Goal: Task Accomplishment & Management: Manage account settings

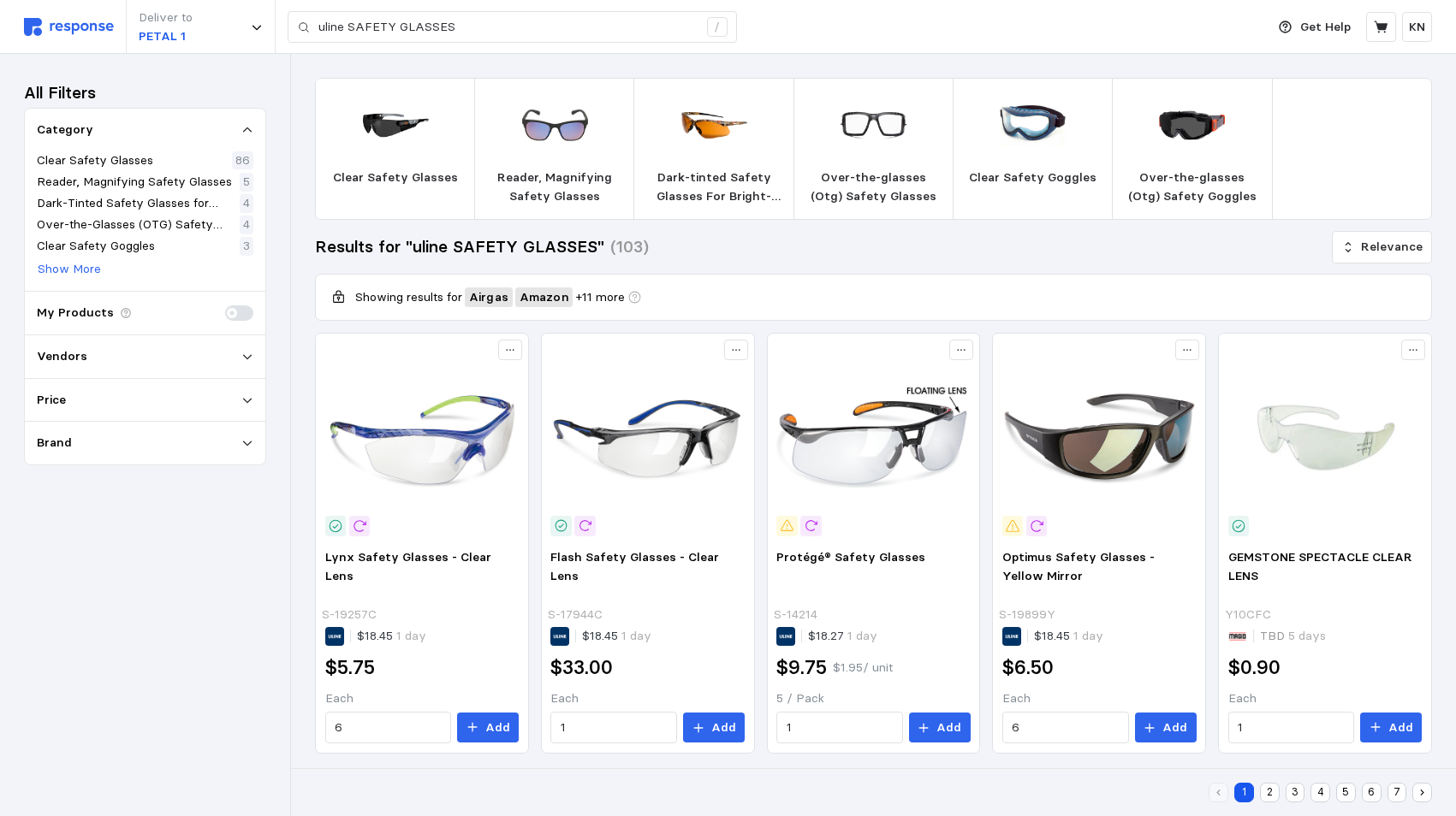
click at [62, 34] on img at bounding box center [68, 27] width 90 height 18
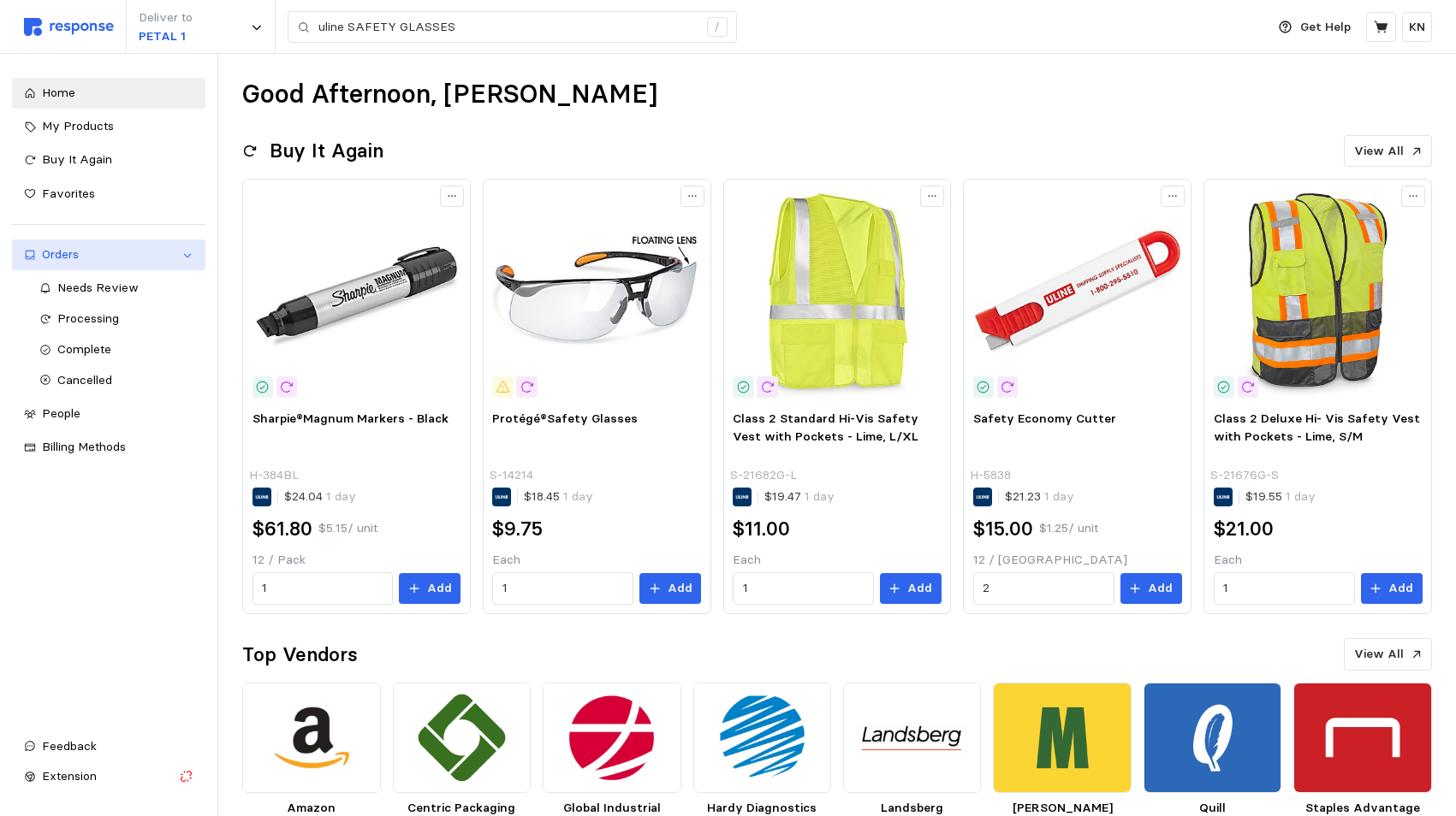
click at [67, 256] on div "Orders" at bounding box center [108, 255] width 133 height 19
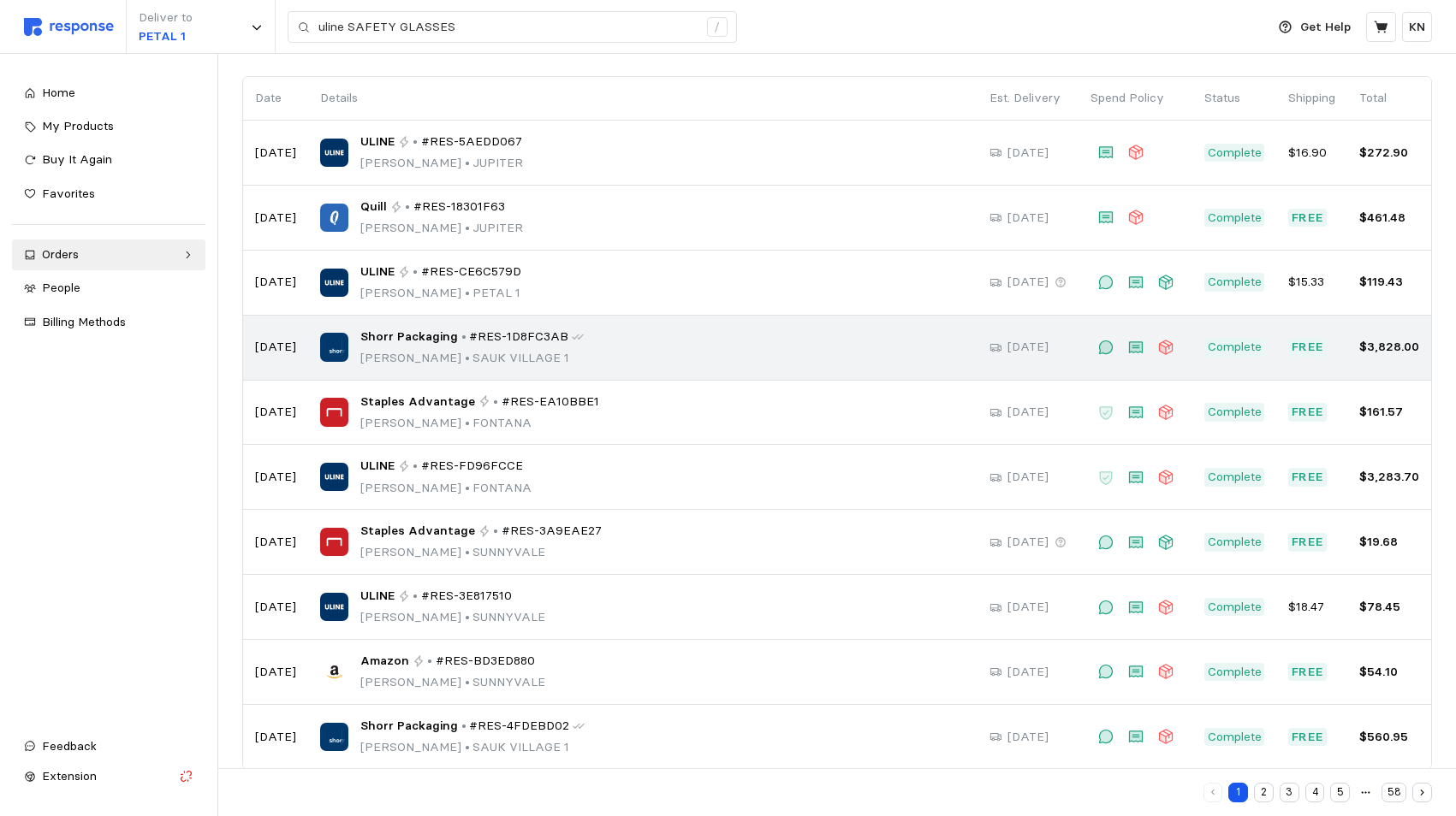
scroll to position [142, 0]
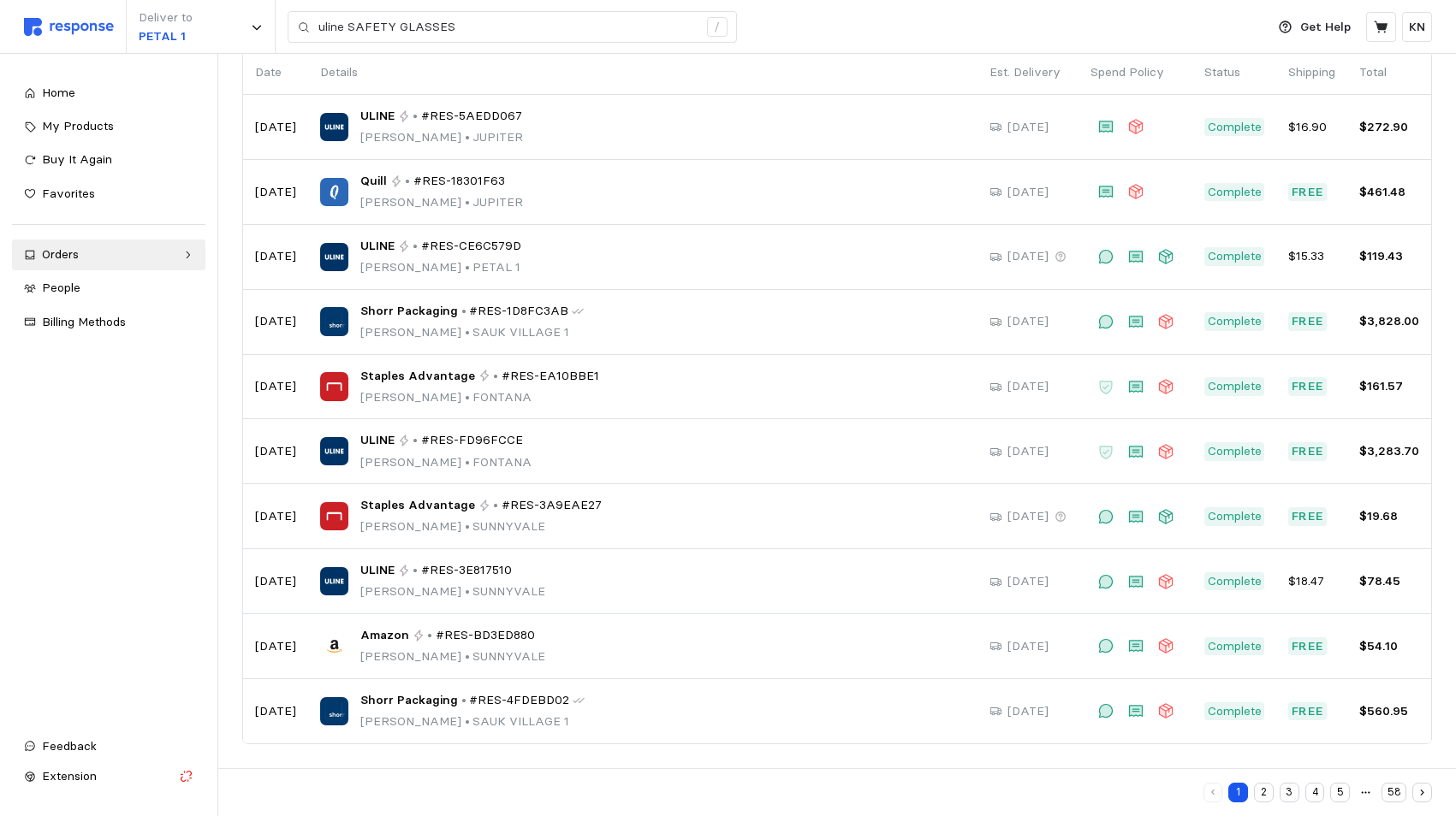
click at [1424, 789] on icon "button" at bounding box center [1422, 792] width 11 height 11
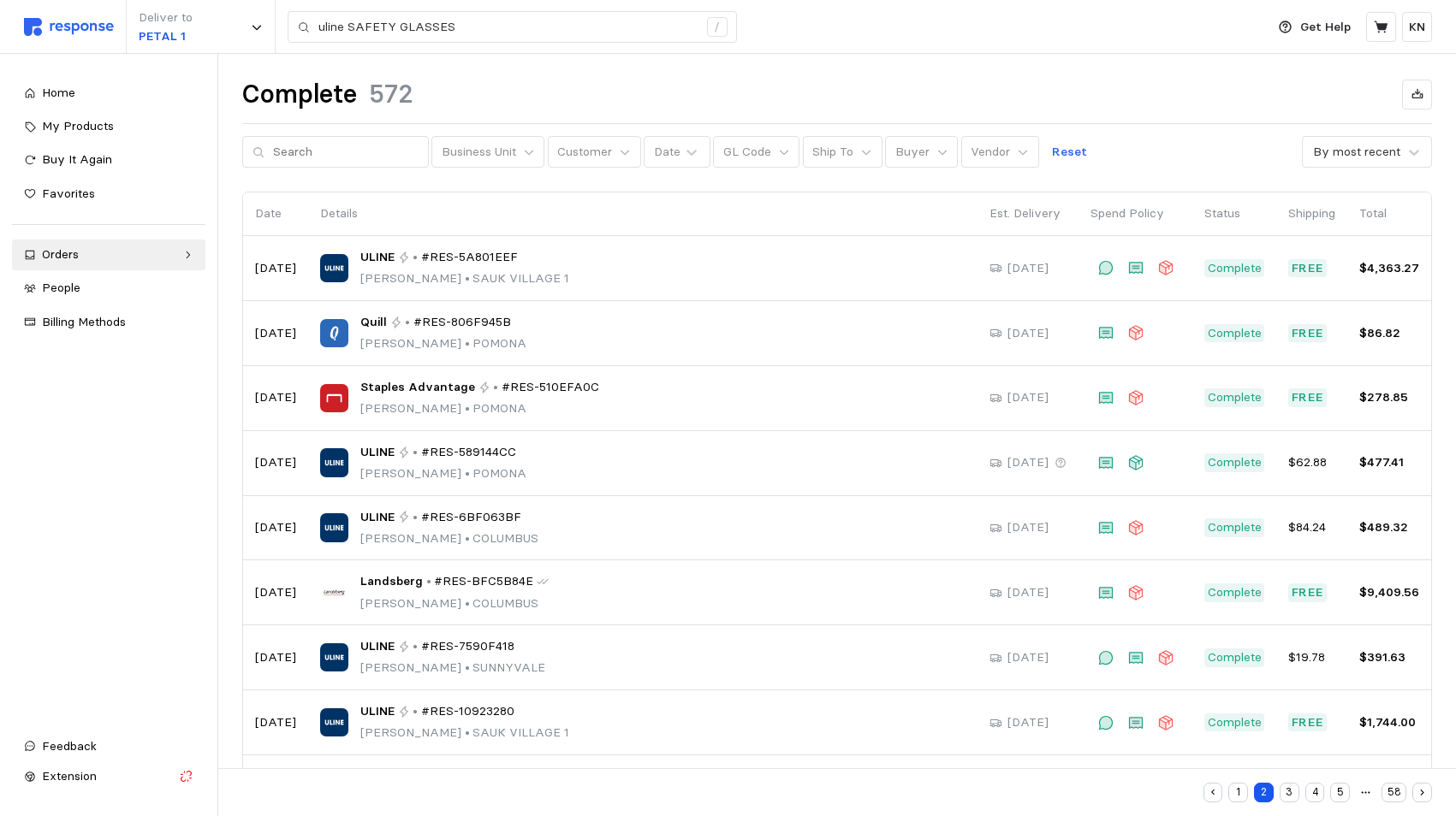
click at [1314, 791] on button "4" at bounding box center [1314, 792] width 20 height 20
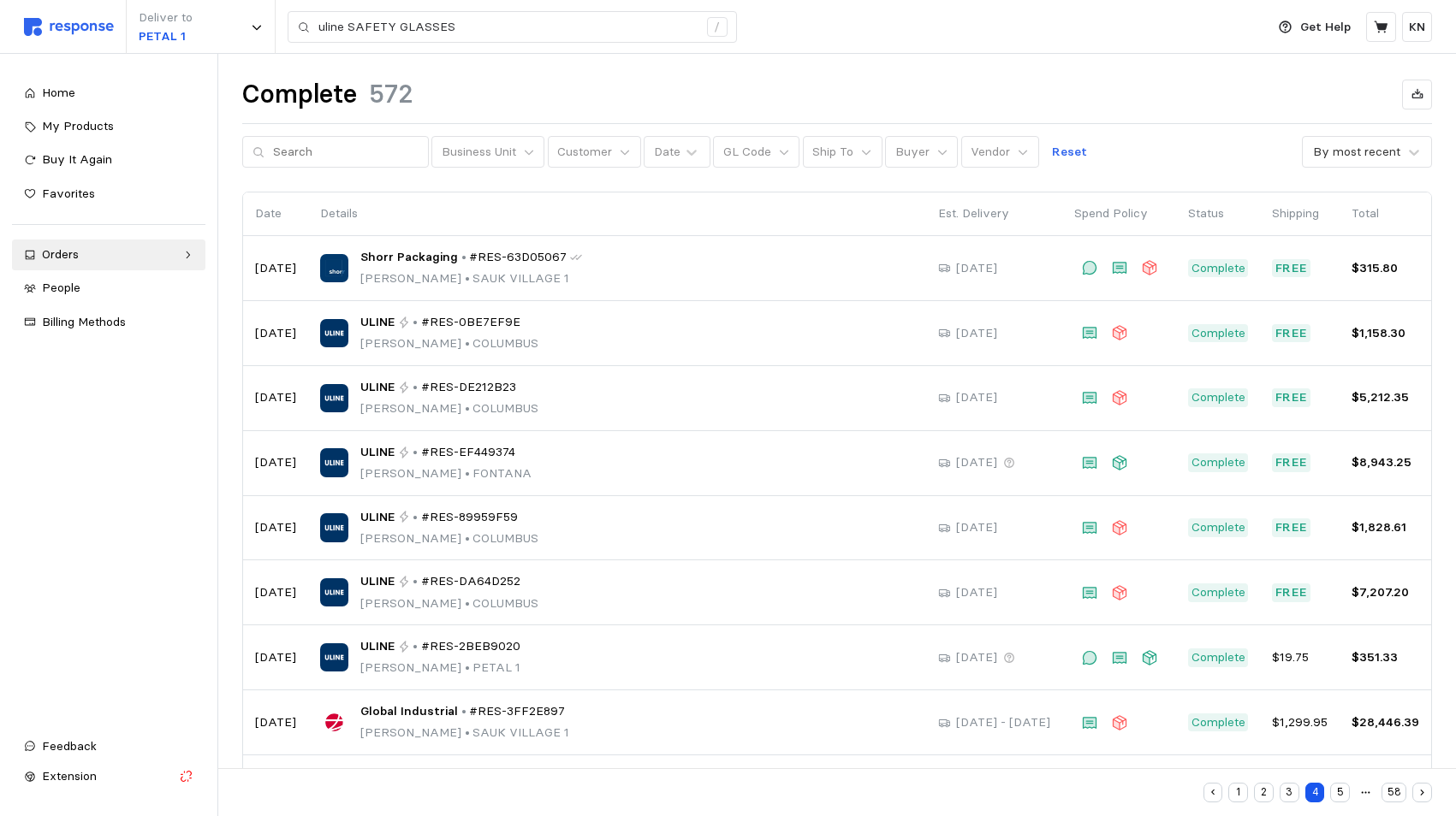
click at [1341, 793] on button "5" at bounding box center [1339, 792] width 20 height 20
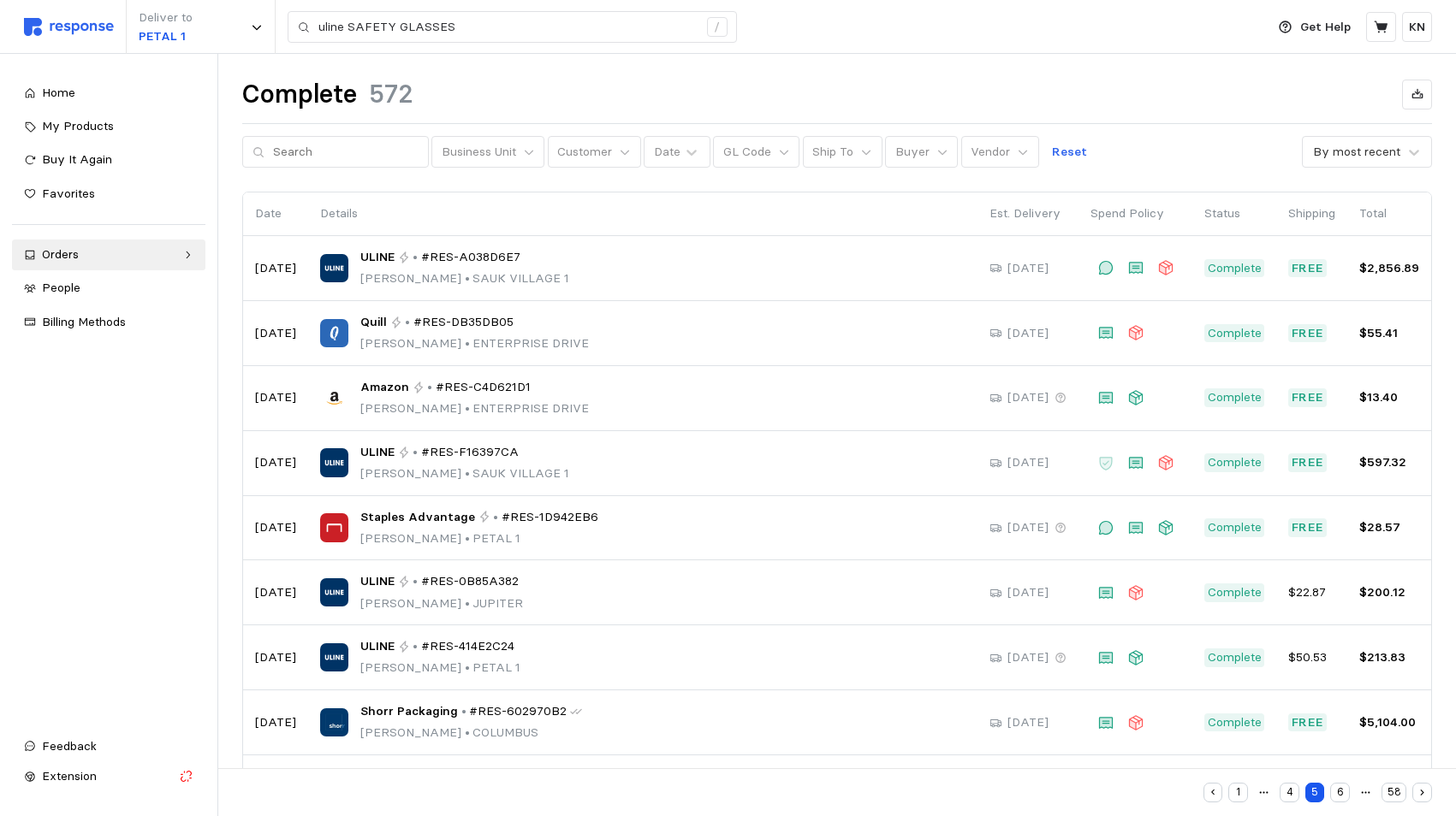
click at [1338, 790] on button "6" at bounding box center [1339, 792] width 20 height 20
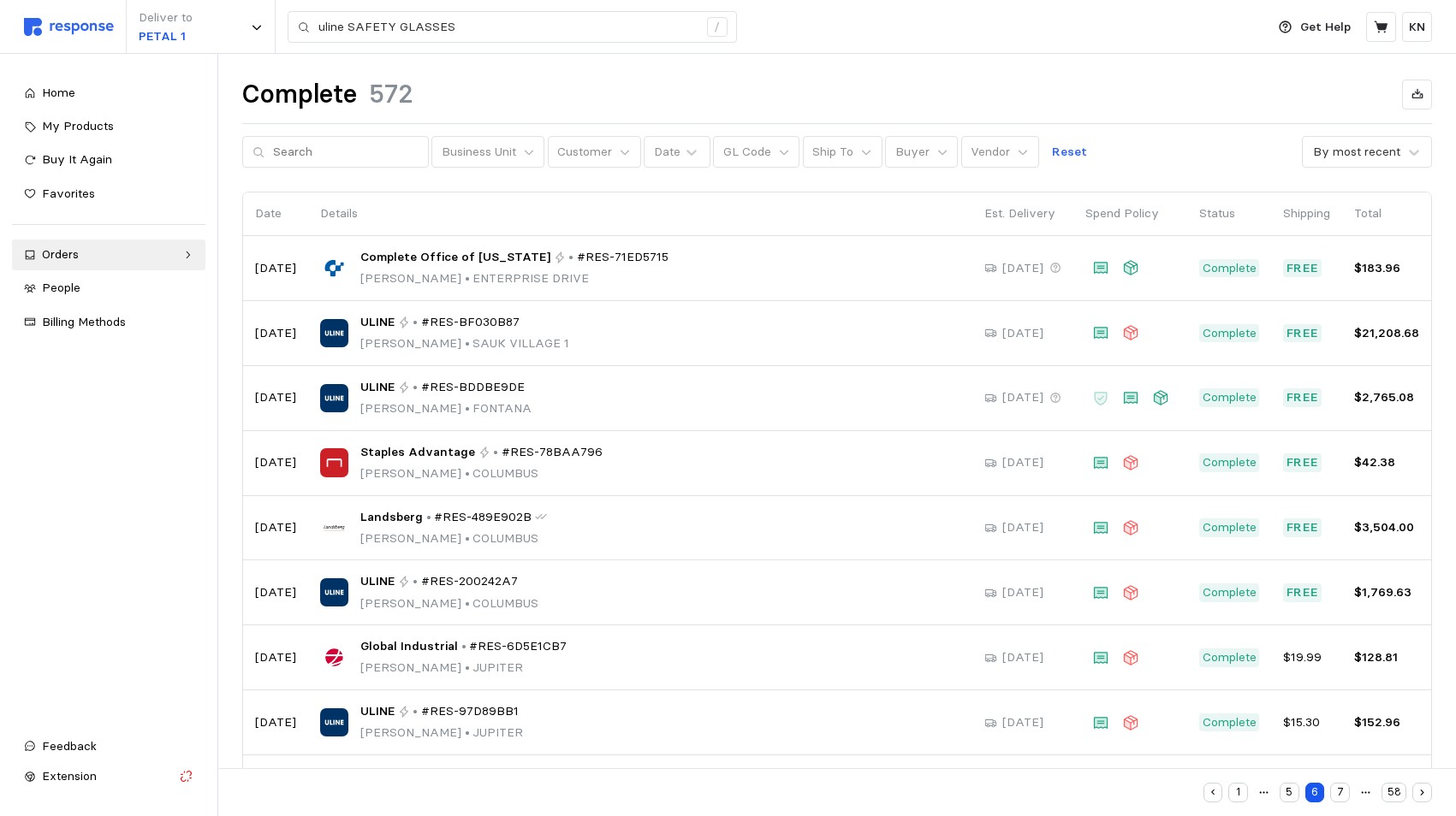
click at [1341, 793] on button "7" at bounding box center [1339, 792] width 20 height 20
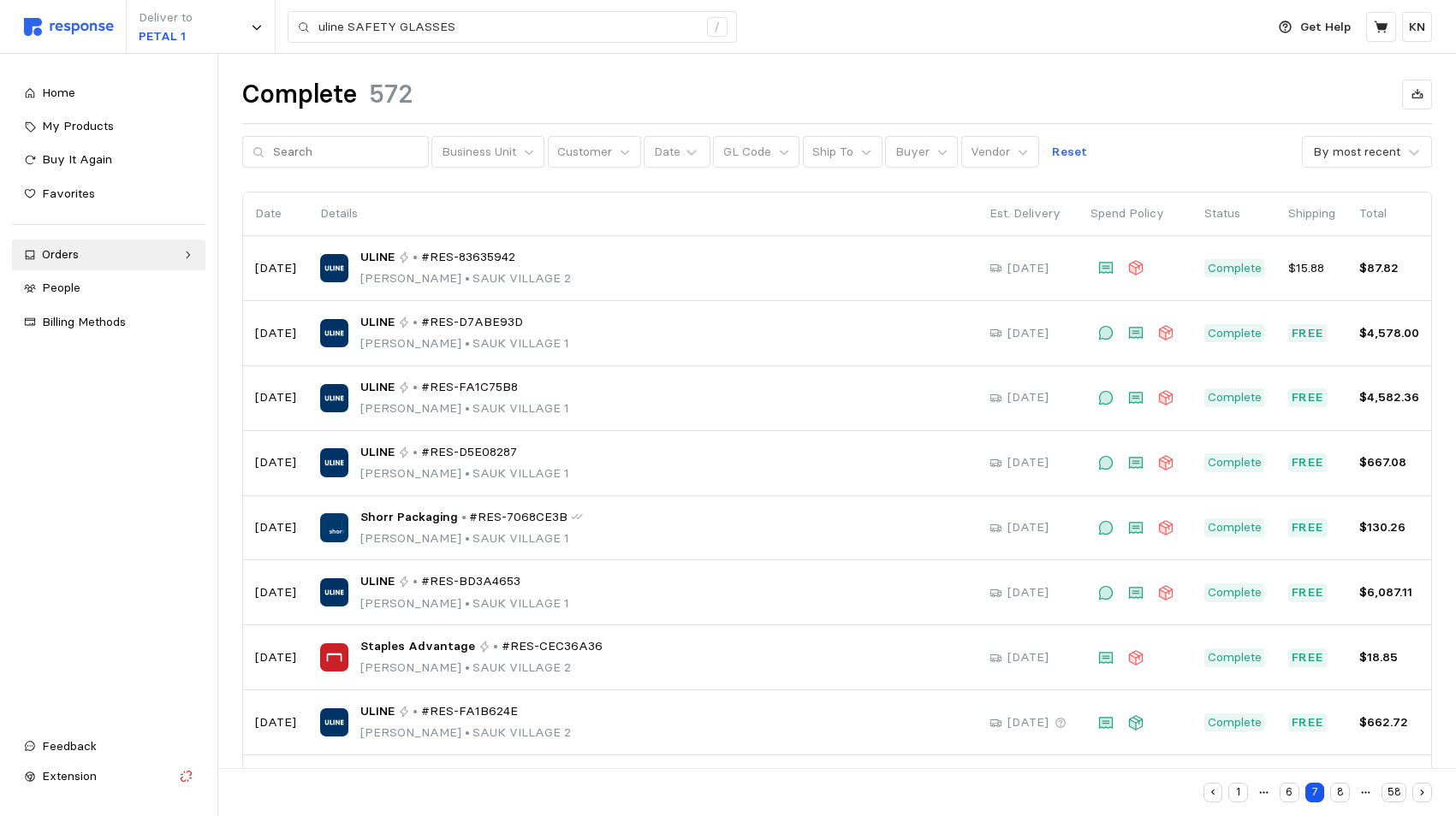
click at [1341, 793] on button "8" at bounding box center [1339, 792] width 20 height 20
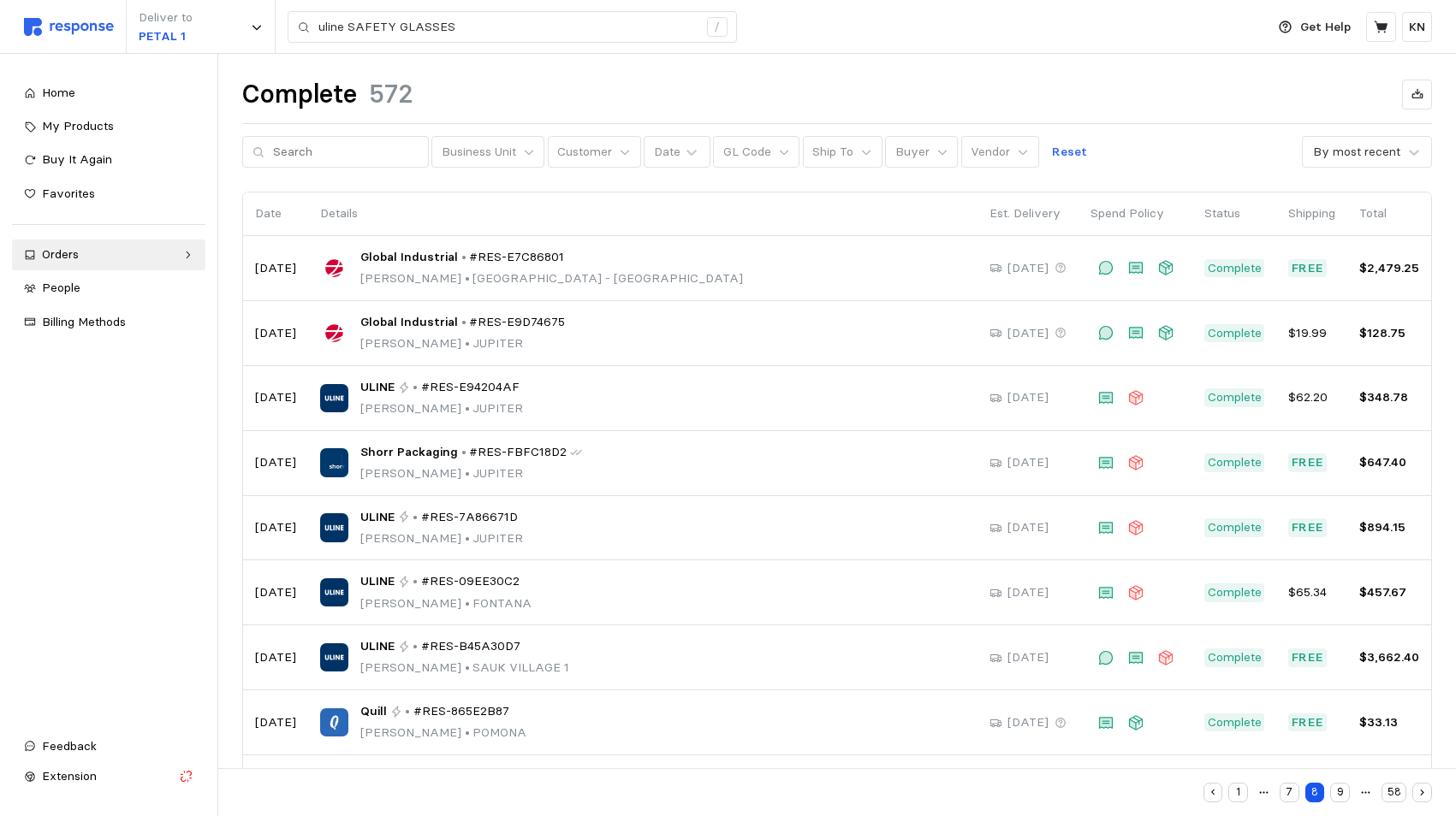
click at [1341, 793] on button "9" at bounding box center [1339, 792] width 20 height 20
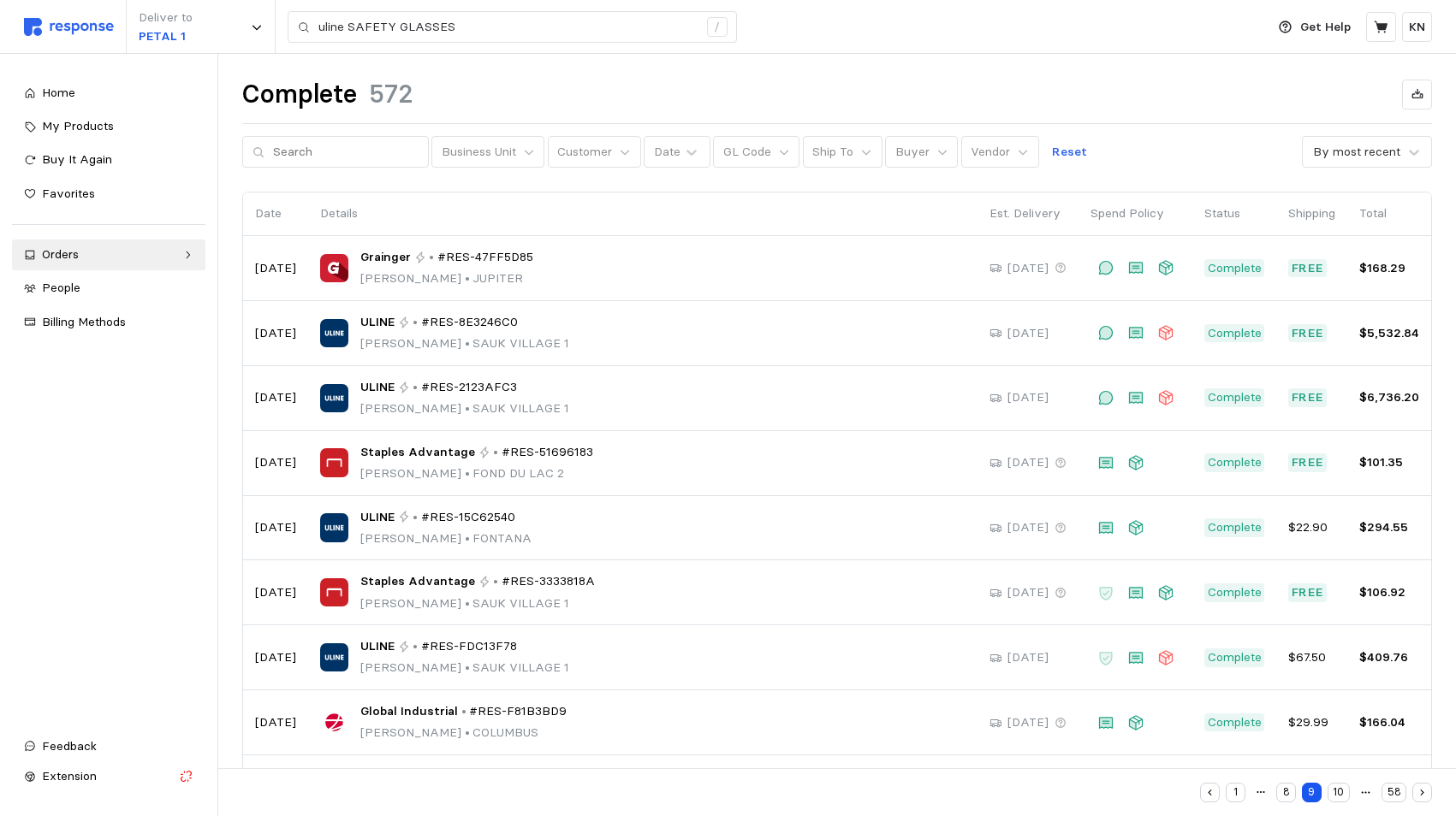
click at [1341, 793] on button "10" at bounding box center [1338, 792] width 22 height 20
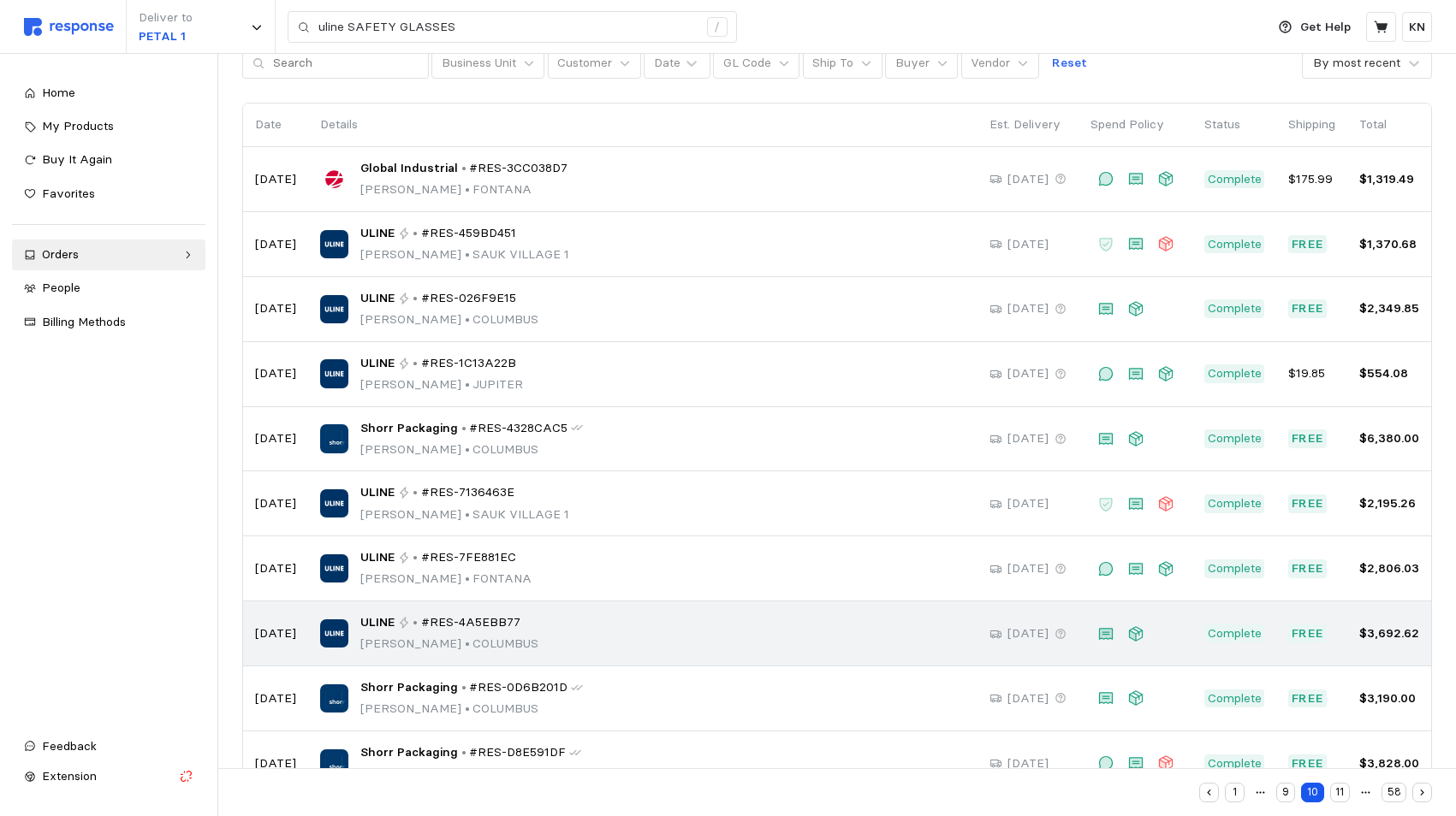
scroll to position [142, 0]
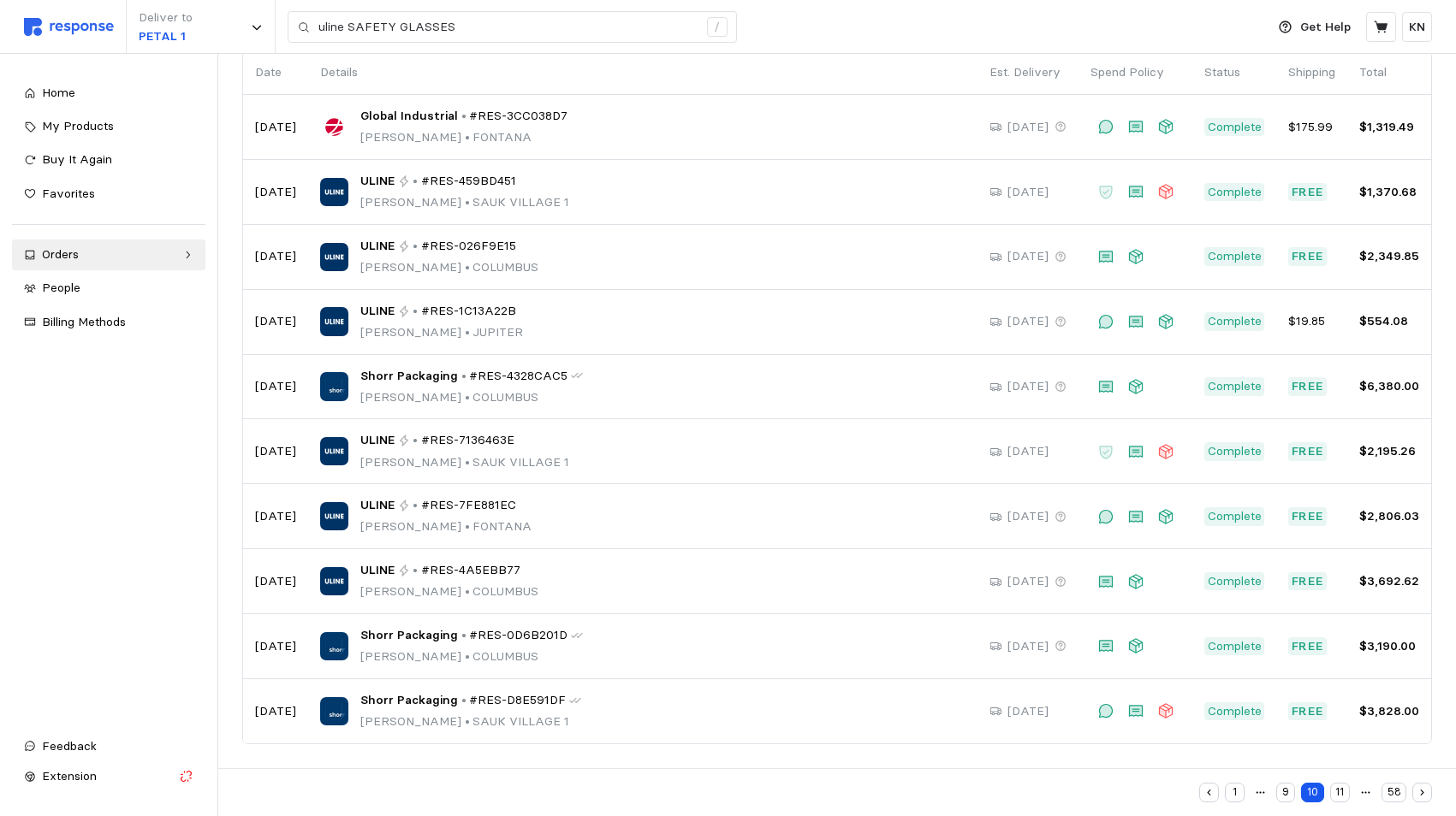
click at [1342, 789] on button "11" at bounding box center [1339, 792] width 20 height 20
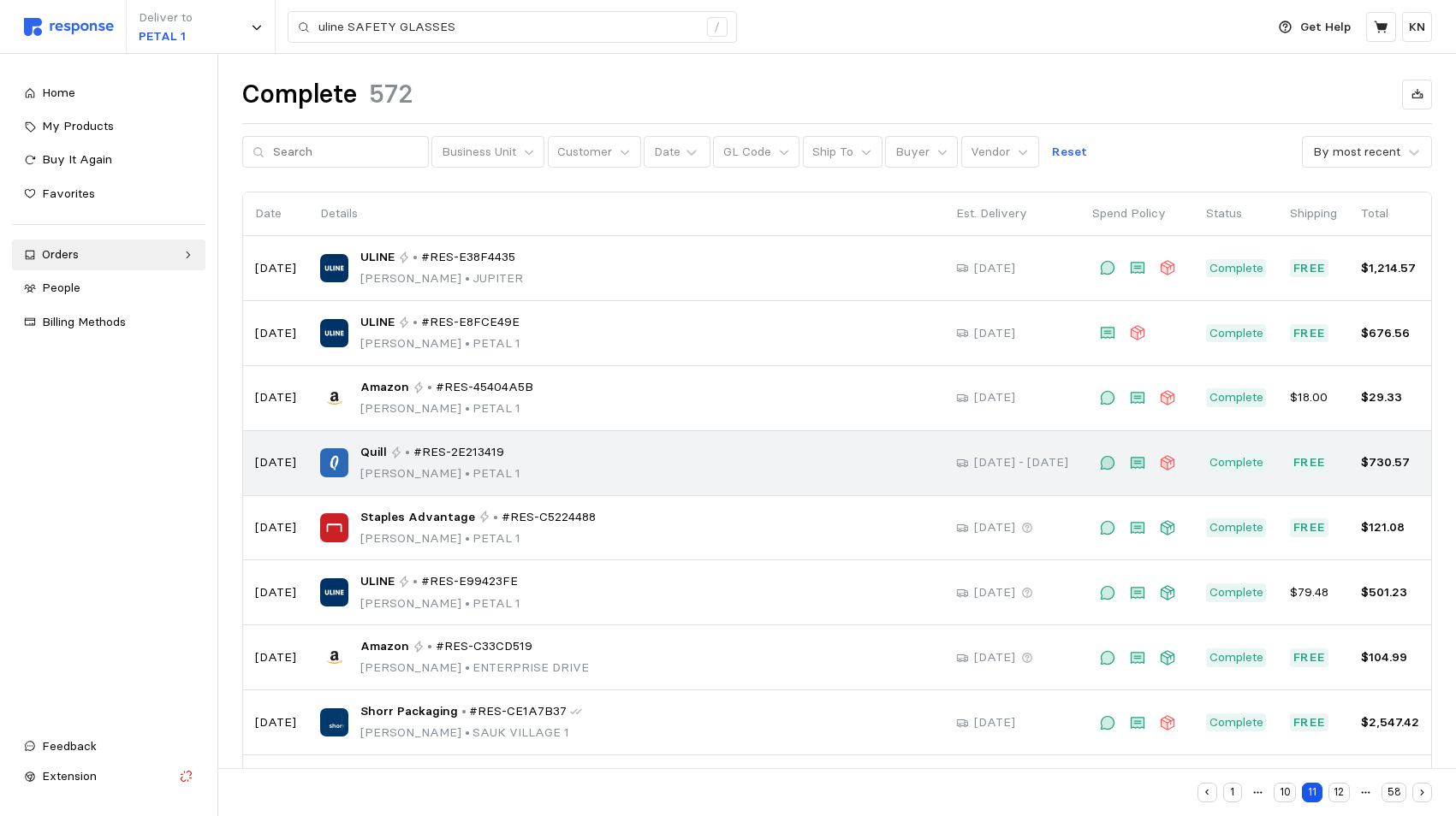
click at [453, 463] on div "Quill • #RES-2E213419 [PERSON_NAME] • PETAL 1" at bounding box center [440, 463] width 160 height 40
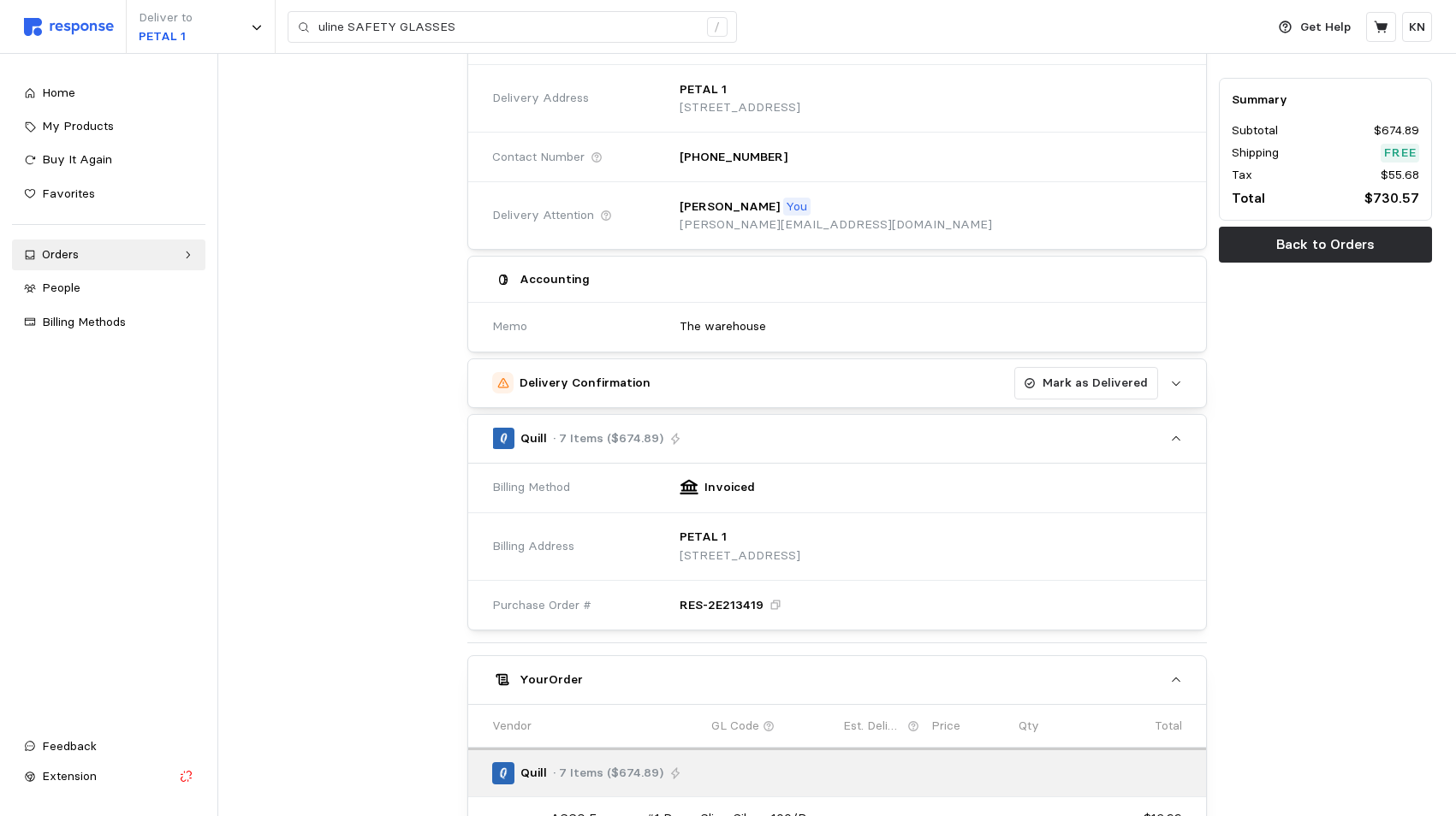
scroll to position [44, 0]
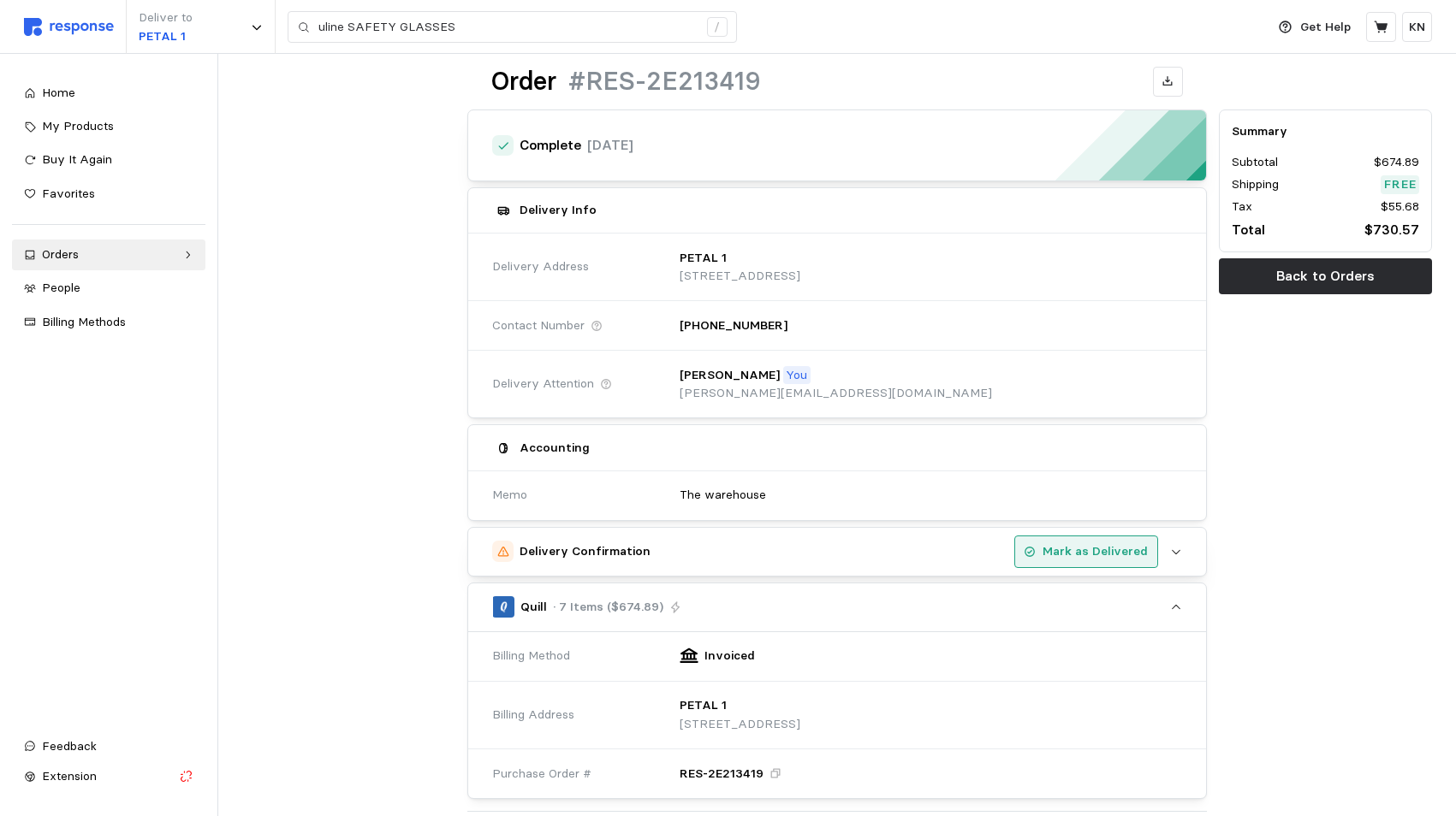
click at [1080, 544] on p "Mark as Delivered" at bounding box center [1095, 552] width 105 height 19
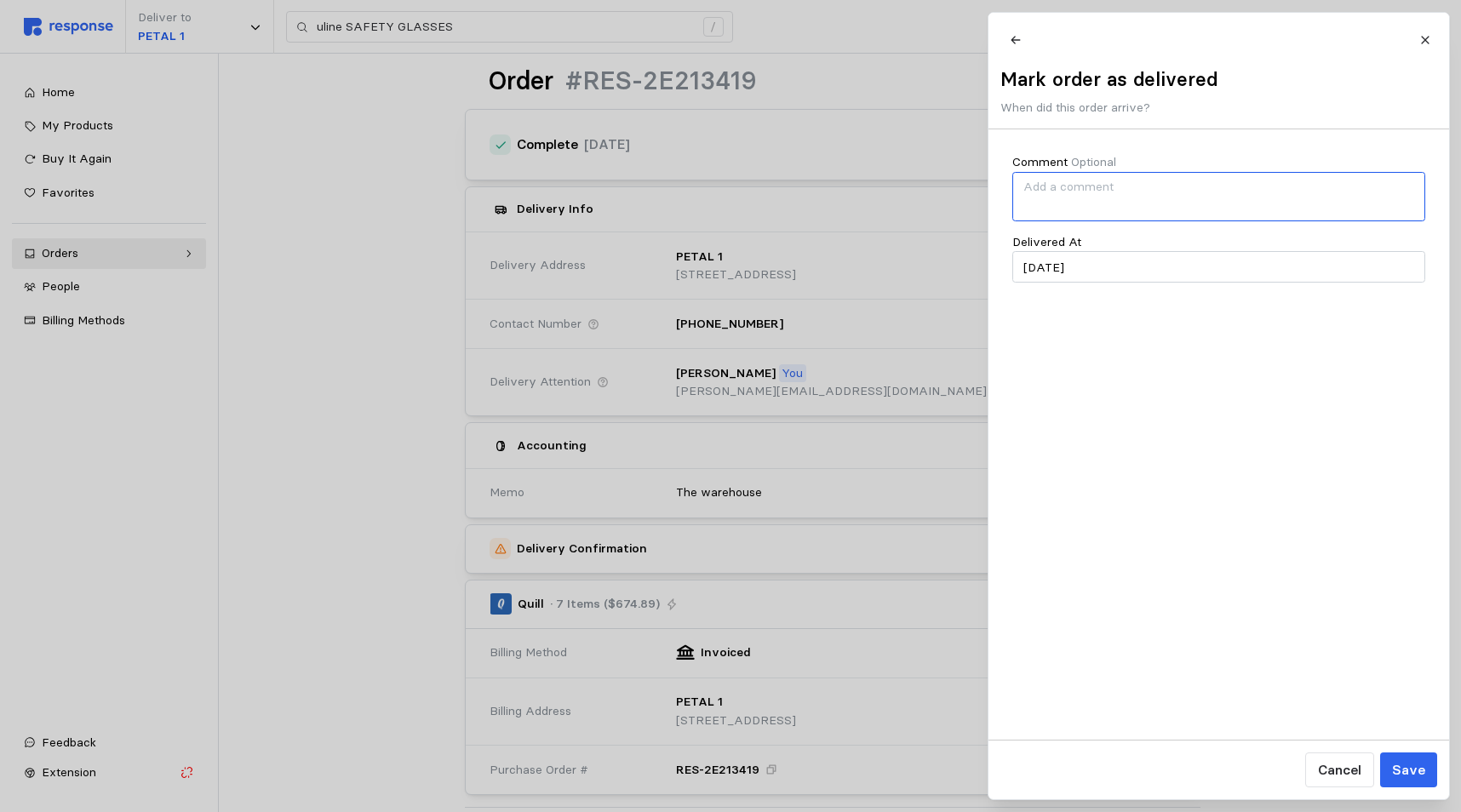
click at [1030, 195] on textarea "Comment Optional" at bounding box center [1219, 197] width 413 height 49
type textarea "t"
click at [1072, 197] on textarea "The last of the items have delivered." at bounding box center [1219, 197] width 413 height 49
click at [1196, 201] on textarea "The last item has delivered." at bounding box center [1219, 197] width 413 height 49
type textarea "The last item has delivered."
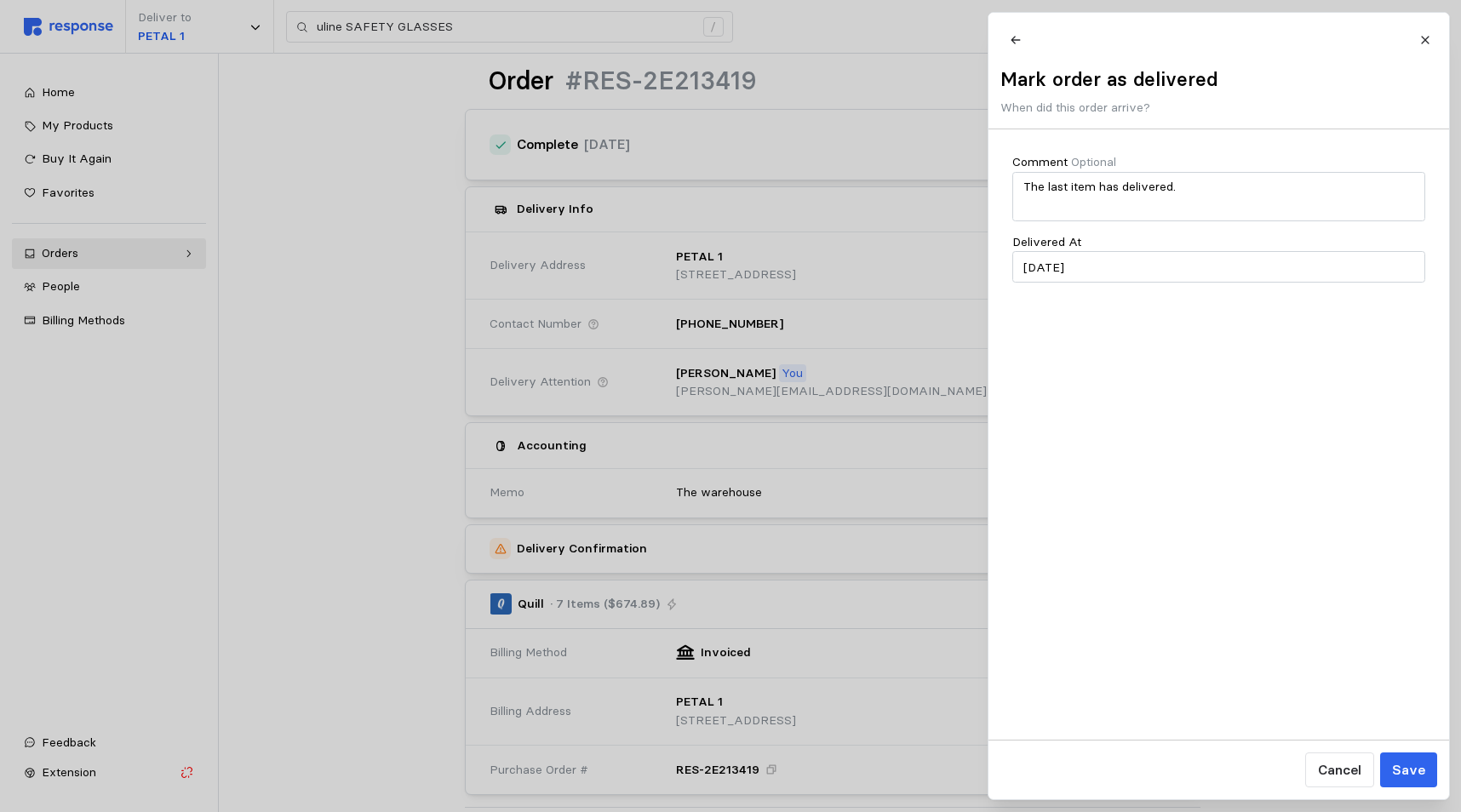
click at [1420, 769] on p "Save" at bounding box center [1407, 769] width 33 height 22
